Goal: Task Accomplishment & Management: Manage account settings

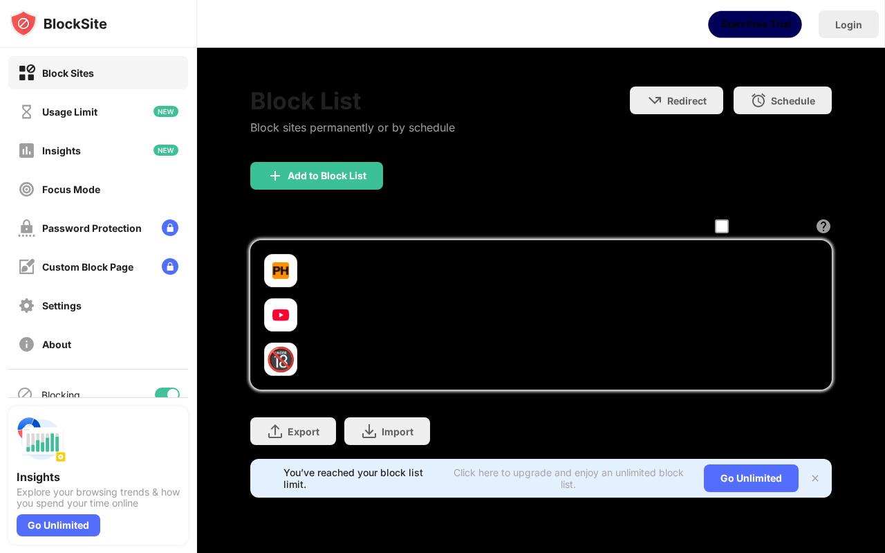
click at [803, 309] on img at bounding box center [807, 315] width 14 height 14
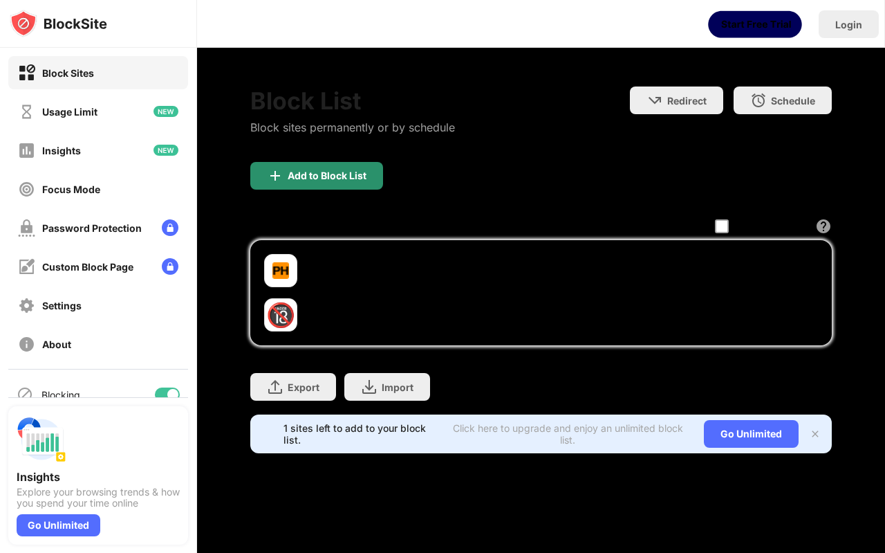
click at [363, 183] on div "Add to Block List" at bounding box center [316, 176] width 133 height 28
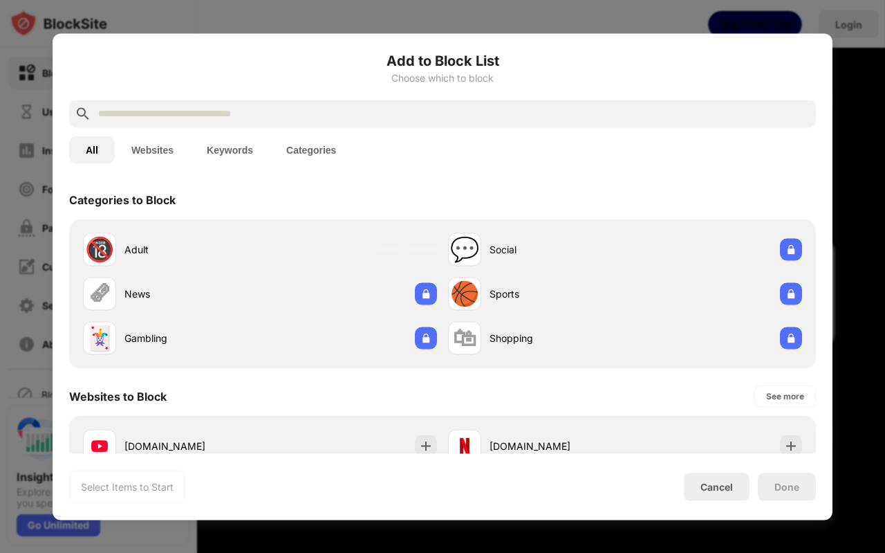
click at [291, 111] on input "text" at bounding box center [454, 113] width 714 height 17
click at [281, 114] on input "text" at bounding box center [454, 113] width 714 height 17
click at [306, 113] on input "text" at bounding box center [454, 113] width 714 height 17
paste input "**********"
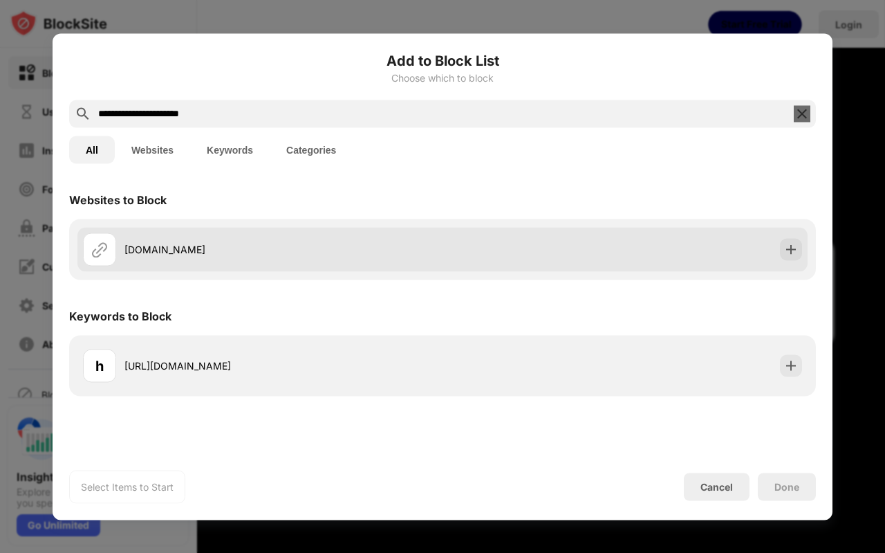
type input "**********"
click at [172, 241] on div "alfustat.click" at bounding box center [263, 248] width 360 height 33
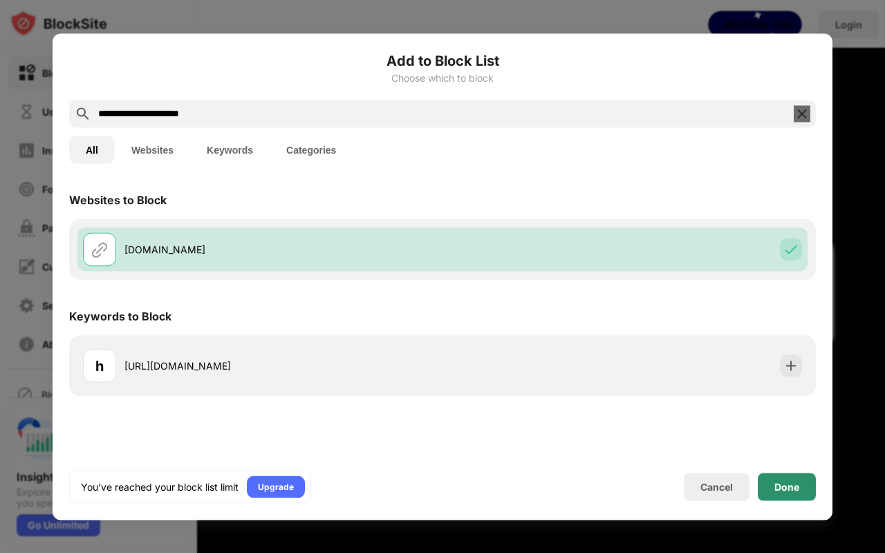
click at [774, 482] on div "Done" at bounding box center [787, 486] width 58 height 28
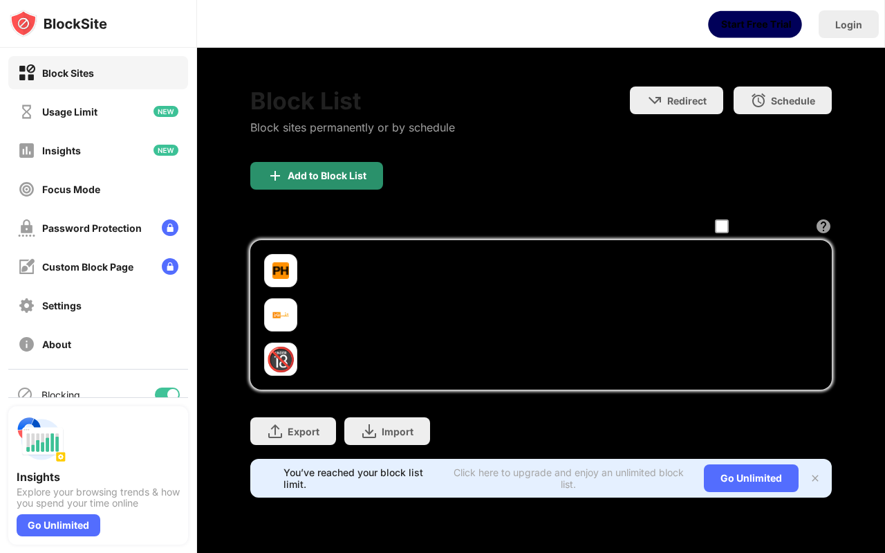
click at [313, 174] on div "Add to Block List" at bounding box center [327, 175] width 79 height 11
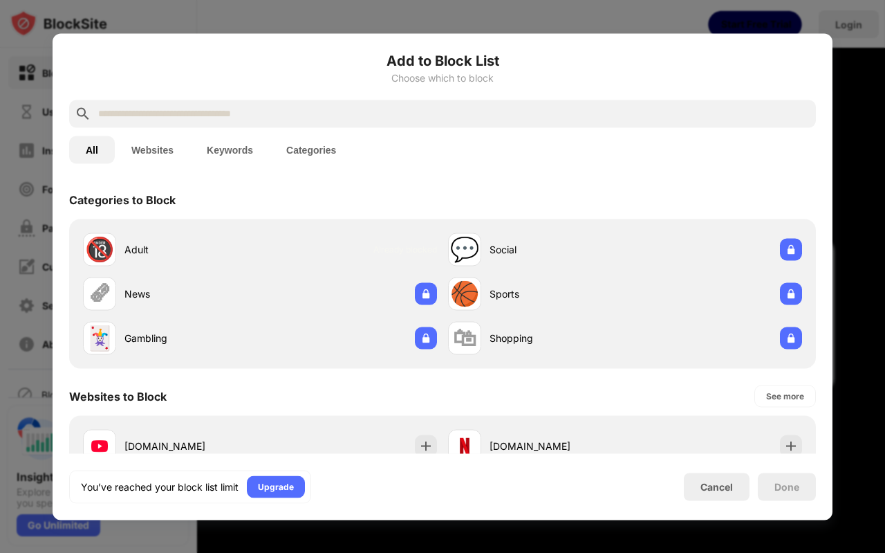
click at [216, 102] on div at bounding box center [442, 114] width 747 height 28
click at [219, 115] on input "text" at bounding box center [454, 113] width 714 height 17
paste input "**********"
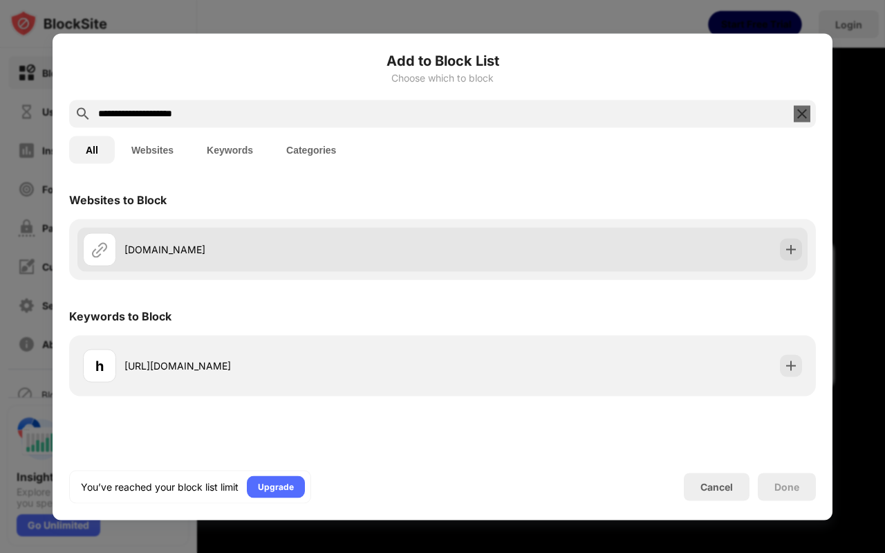
type input "**********"
click at [219, 250] on div "fahras.co.za" at bounding box center [283, 249] width 318 height 15
click at [106, 254] on img at bounding box center [99, 249] width 17 height 17
drag, startPoint x: 98, startPoint y: 250, endPoint x: 149, endPoint y: 251, distance: 51.2
click at [99, 251] on img at bounding box center [99, 249] width 17 height 17
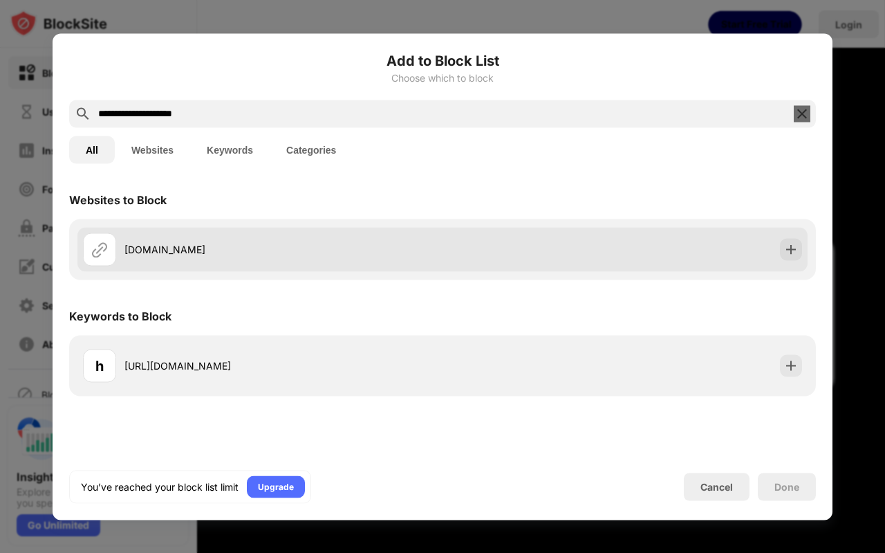
click at [156, 250] on div "fahras.co.za" at bounding box center [283, 249] width 318 height 15
drag, startPoint x: 156, startPoint y: 250, endPoint x: 293, endPoint y: 252, distance: 136.2
click at [164, 250] on div "fahras.co.za" at bounding box center [283, 249] width 318 height 15
click at [786, 249] on img at bounding box center [791, 249] width 14 height 14
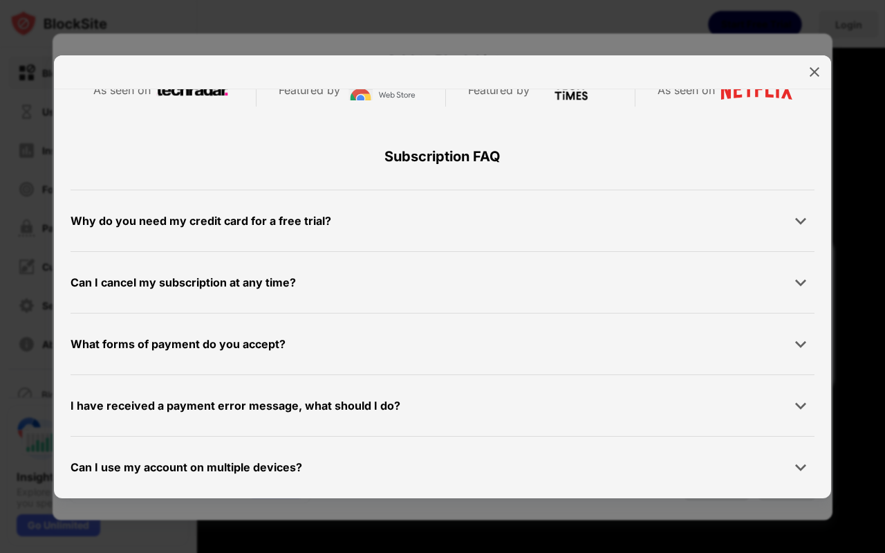
scroll to position [694, 0]
click at [0, 275] on div at bounding box center [442, 276] width 885 height 553
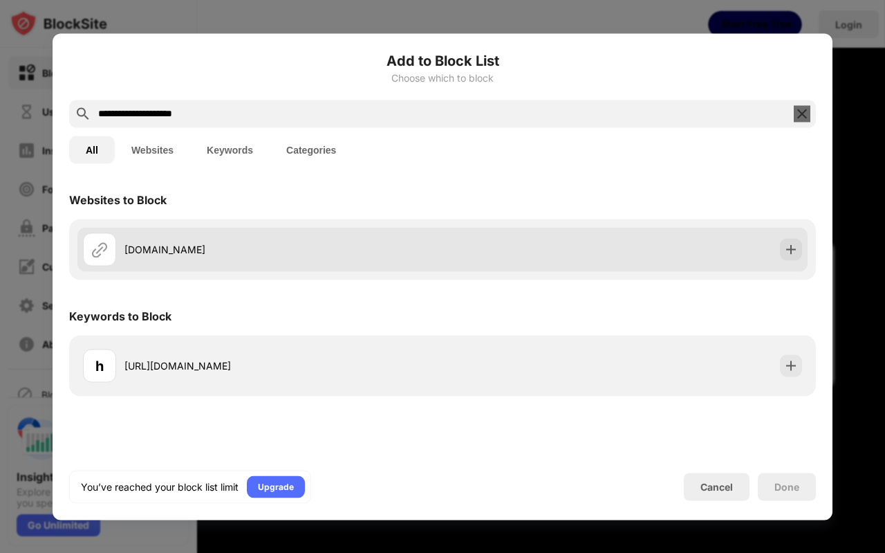
drag, startPoint x: 117, startPoint y: 248, endPoint x: 102, endPoint y: 250, distance: 15.4
click at [114, 248] on div "fahras.co.za" at bounding box center [263, 248] width 360 height 33
click at [100, 251] on img at bounding box center [99, 249] width 17 height 17
drag, startPoint x: 167, startPoint y: 247, endPoint x: 280, endPoint y: 247, distance: 113.4
click at [178, 247] on div "fahras.co.za" at bounding box center [283, 249] width 318 height 15
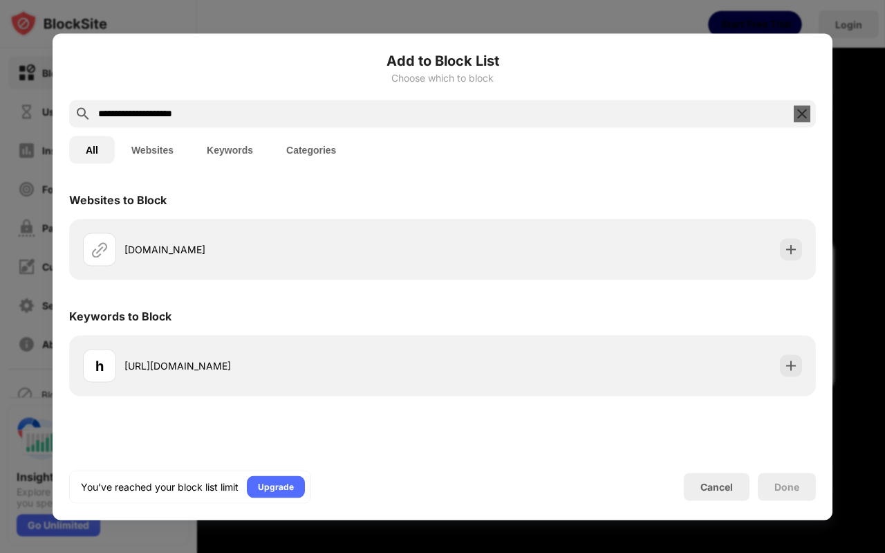
click at [801, 122] on div "**********" at bounding box center [442, 114] width 747 height 28
click at [800, 118] on img at bounding box center [802, 113] width 17 height 17
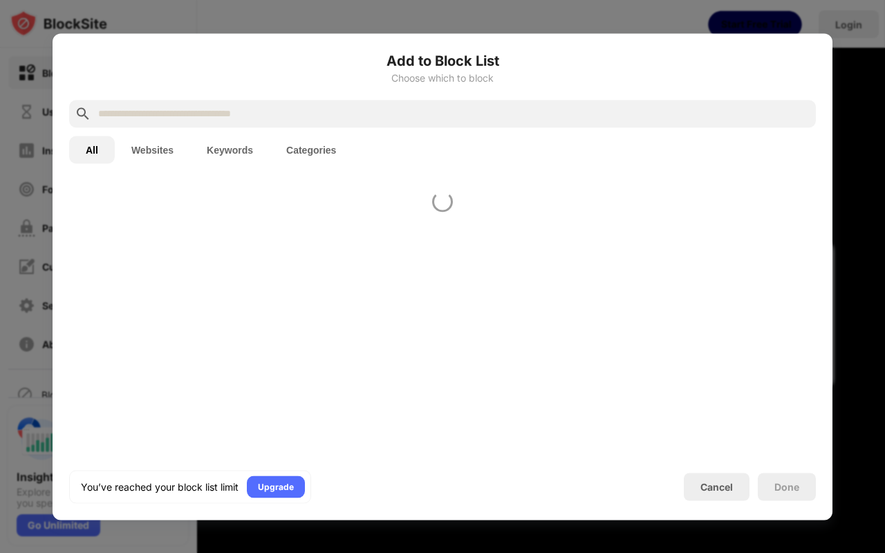
click at [839, 133] on div at bounding box center [442, 276] width 885 height 553
